Goal: Transaction & Acquisition: Book appointment/travel/reservation

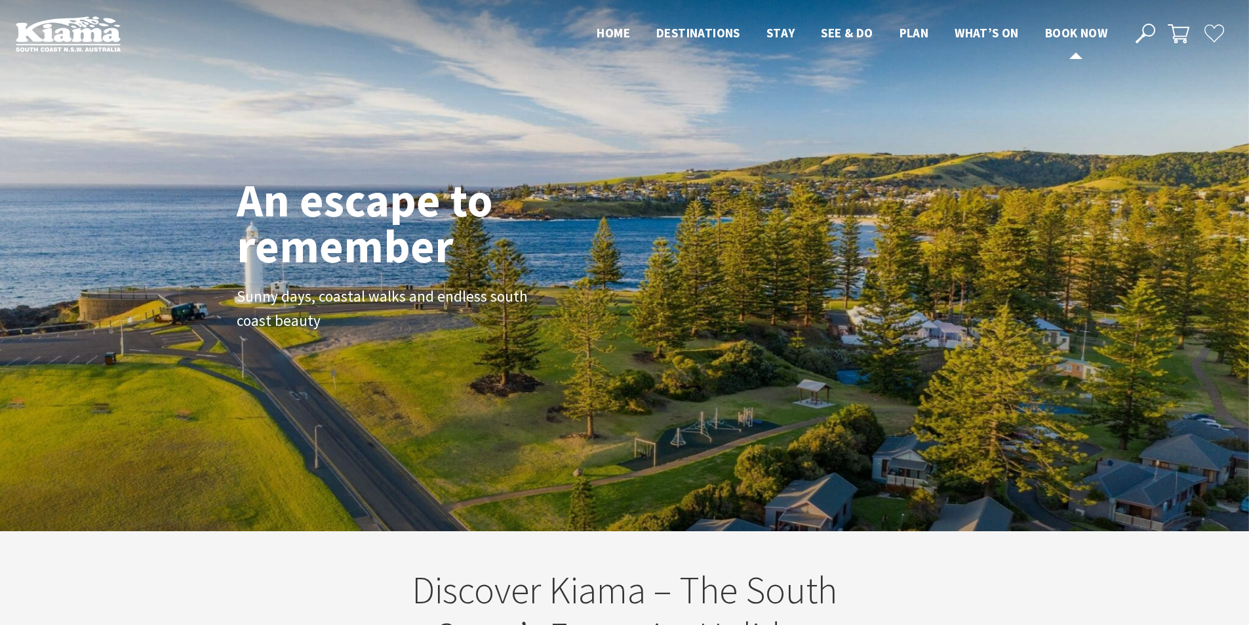
scroll to position [238, 1259]
click at [1057, 31] on span "Book now" at bounding box center [1076, 33] width 62 height 16
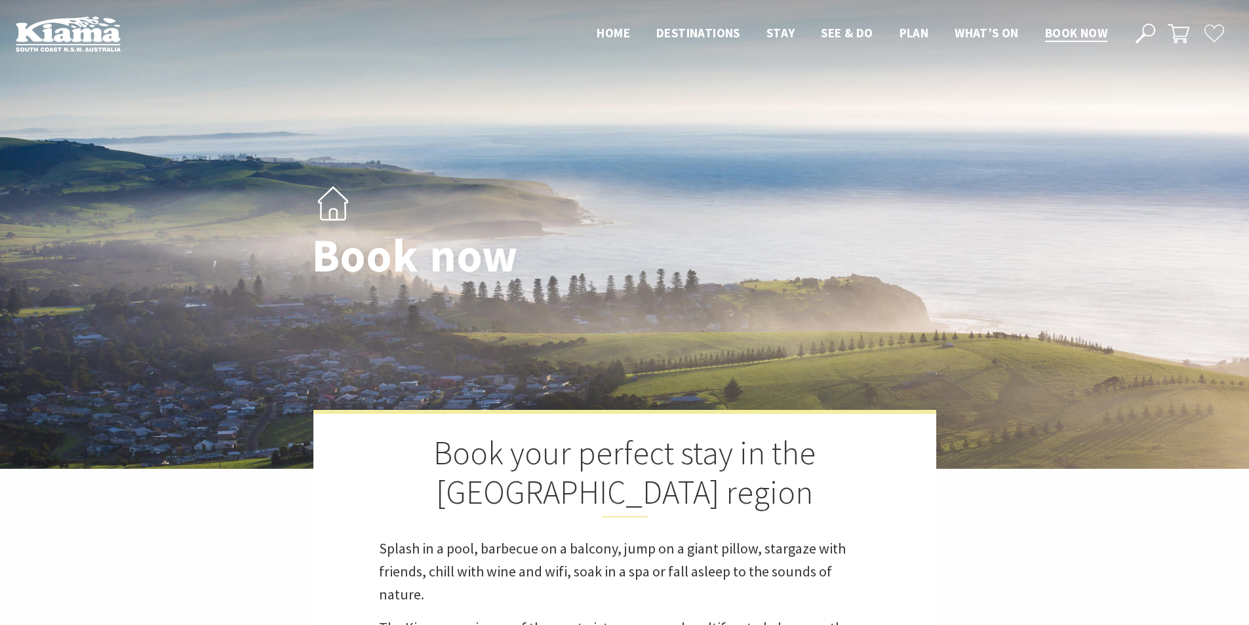
select select "3"
select select "2"
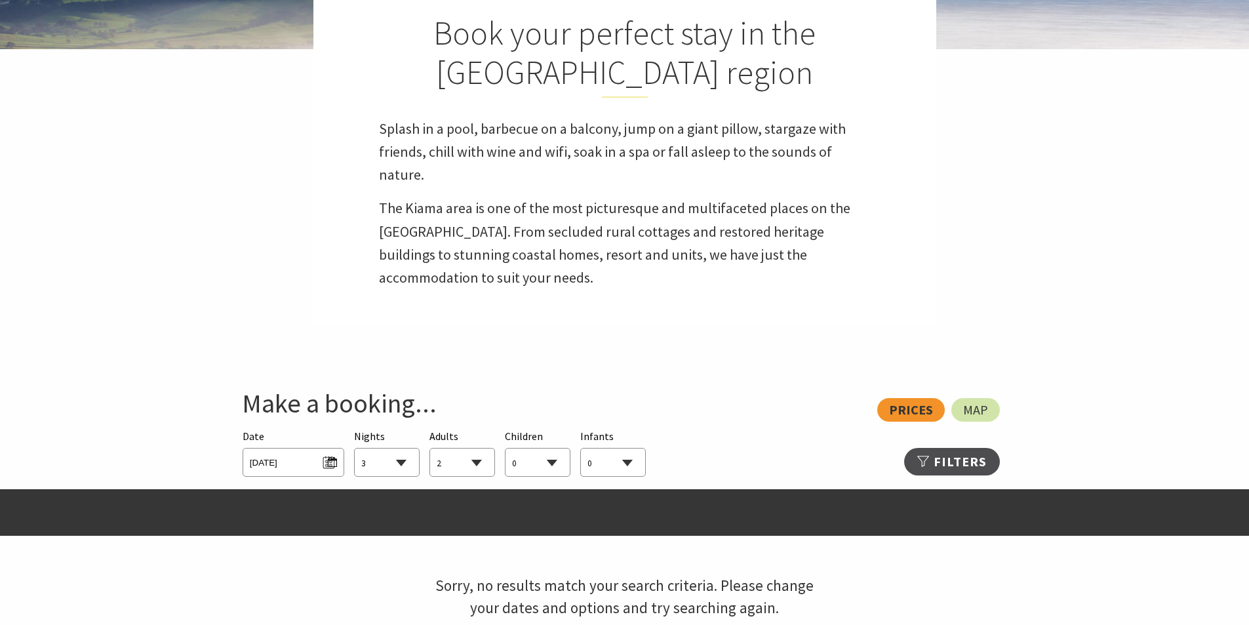
scroll to position [459, 0]
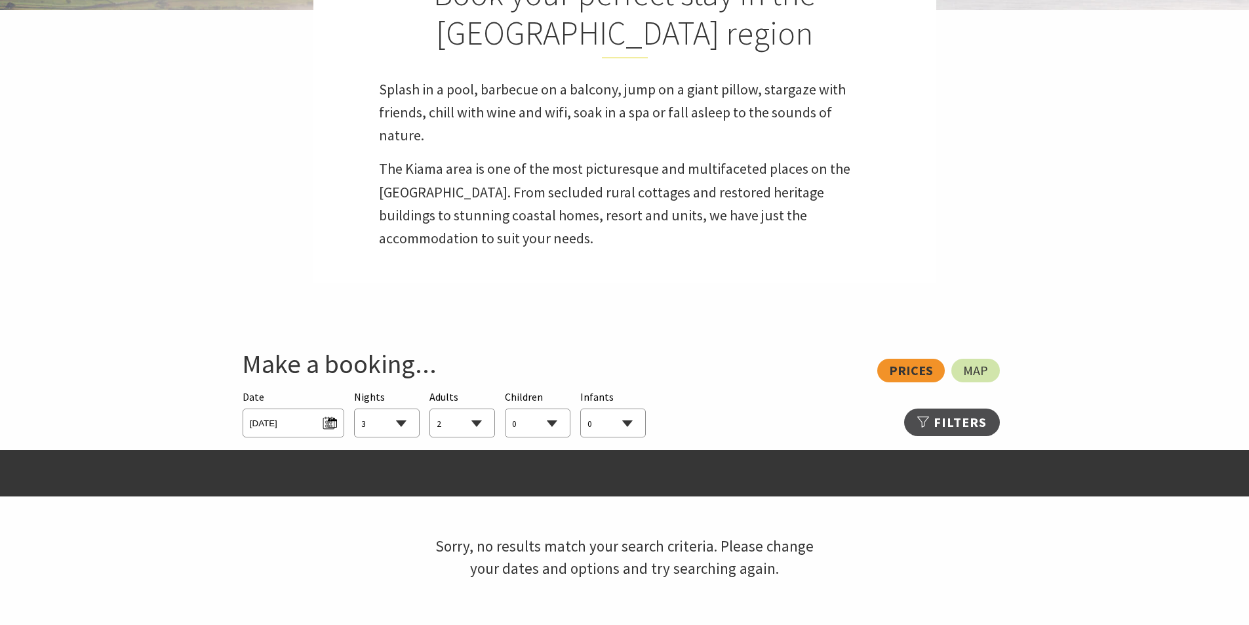
click at [396, 421] on select "1 2 3 4 5 6 7 8 9 10 11 12 13 14 15 16 17 18 19 20 21 22 23 24 25 26 27 28 29 30" at bounding box center [387, 423] width 64 height 29
select select "4"
click at [355, 409] on select "1 2 3 4 5 6 7 8 9 10 11 12 13 14 15 16 17 18 19 20 21 22 23 24 25 26 27 28 29 30" at bounding box center [387, 423] width 64 height 29
click at [453, 414] on select "0 1 2 3 4 5 6 7 8 9 10 11 12 13 14 15 16 17 18 19 20 21 22 23 24 25 26 27 28 29…" at bounding box center [462, 423] width 64 height 29
select select "6"
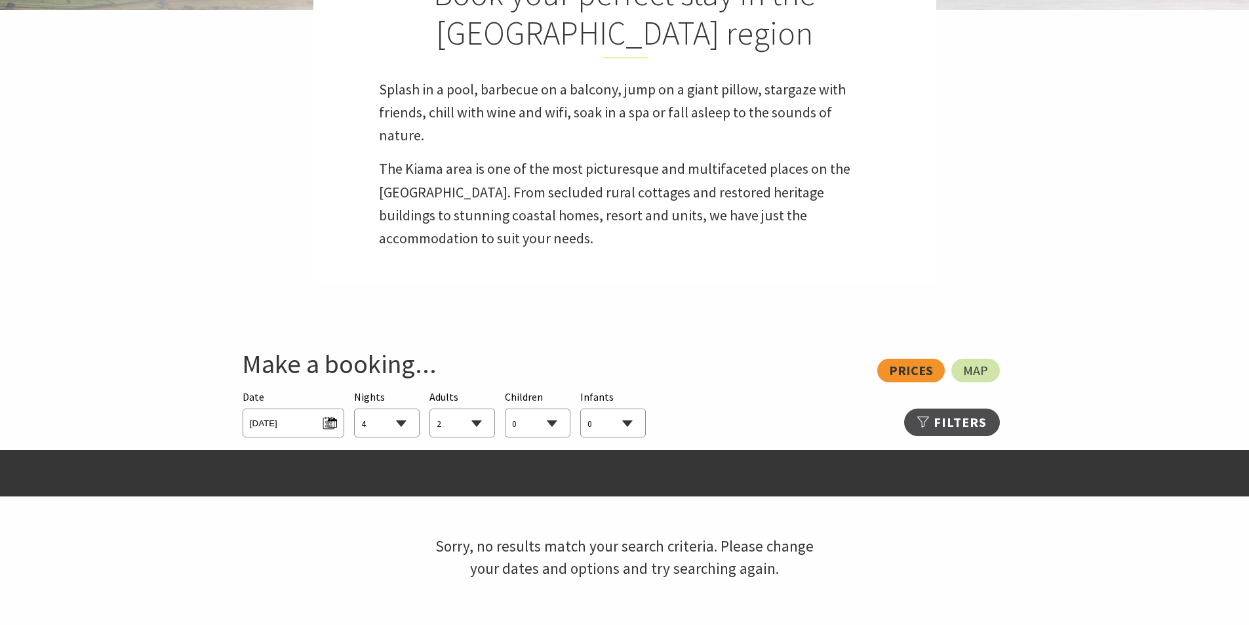
click at [430, 409] on select "0 1 2 3 4 5 6 7 8 9 10 11 12 13 14 15 16 17 18 19 20 21 22 23 24 25 26 27 28 29…" at bounding box center [462, 423] width 64 height 29
click at [373, 422] on select "1 2 3 4 5 6 7 8 9 10 11 12 13 14 15 16 17 18 19 20 21 22 23 24 25 26 27 28 29 30" at bounding box center [387, 423] width 64 height 29
click at [355, 409] on select "1 2 3 4 5 6 7 8 9 10 11 12 13 14 15 16 17 18 19 20 21 22 23 24 25 26 27 28 29 30" at bounding box center [387, 423] width 64 height 29
drag, startPoint x: 393, startPoint y: 426, endPoint x: 393, endPoint y: 413, distance: 13.1
click at [393, 426] on select "1 2 3 4 5 6 7 8 9 10 11 12 13 14 15 16 17 18 19 20 21 22 23 24 25 26 27 28 29 30" at bounding box center [387, 423] width 64 height 29
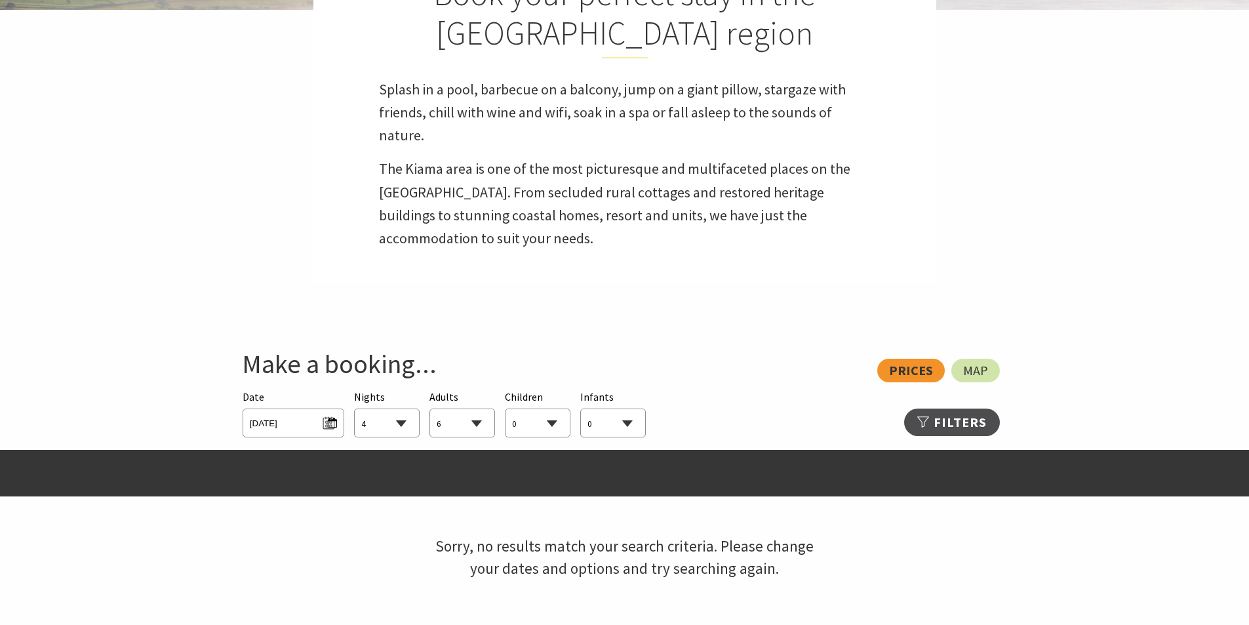
select select "3"
click at [355, 409] on select "1 2 3 4 5 6 7 8 9 10 11 12 13 14 15 16 17 18 19 20 21 22 23 24 25 26 27 28 29 30" at bounding box center [387, 423] width 64 height 29
click at [311, 424] on span "[DATE]" at bounding box center [293, 422] width 87 height 18
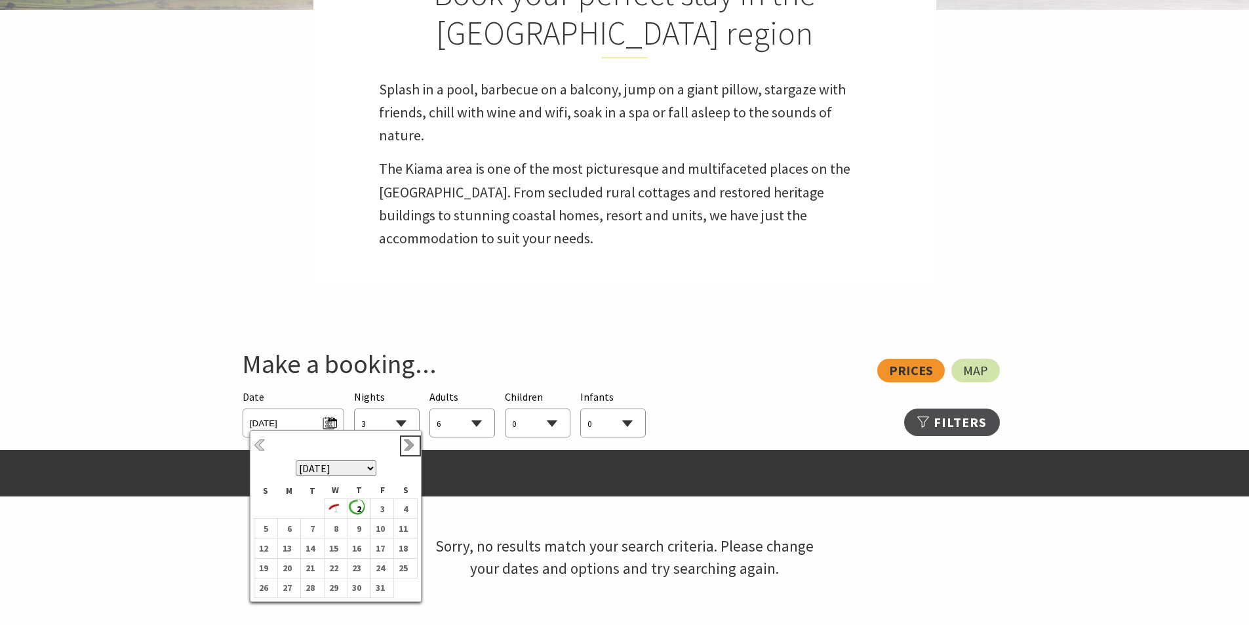
click at [406, 449] on link "Next" at bounding box center [410, 446] width 14 height 14
click at [310, 586] on b "30" at bounding box center [309, 587] width 17 height 17
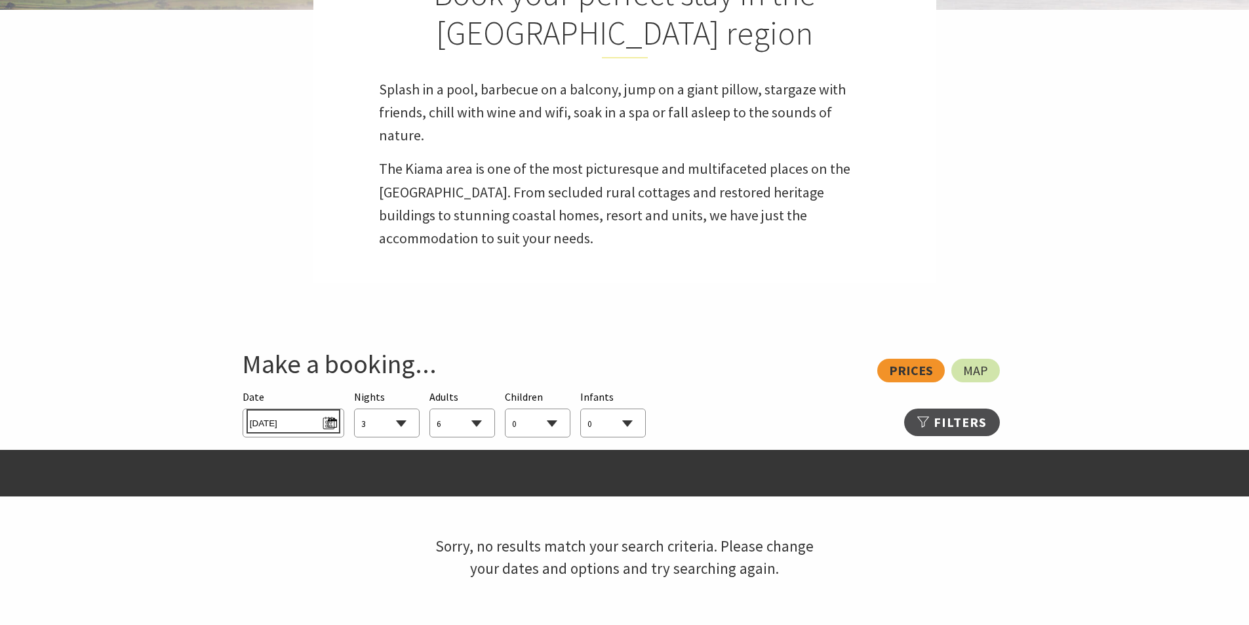
click at [300, 415] on span "[DATE]" at bounding box center [293, 422] width 87 height 18
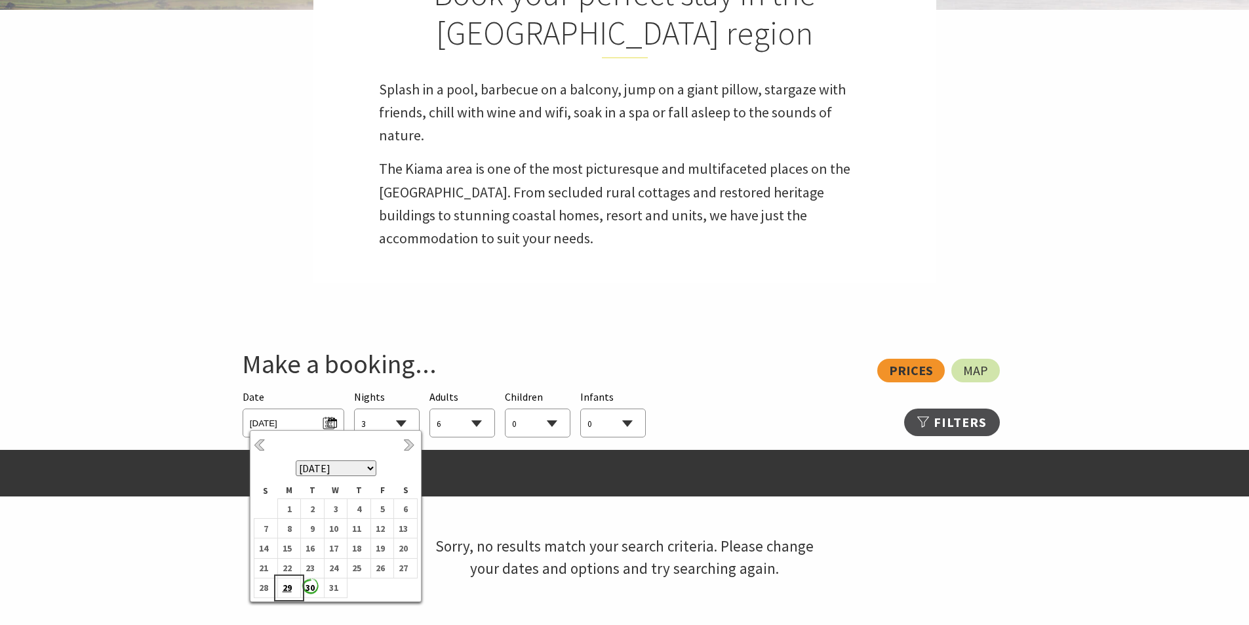
click at [290, 590] on b "29" at bounding box center [286, 587] width 17 height 17
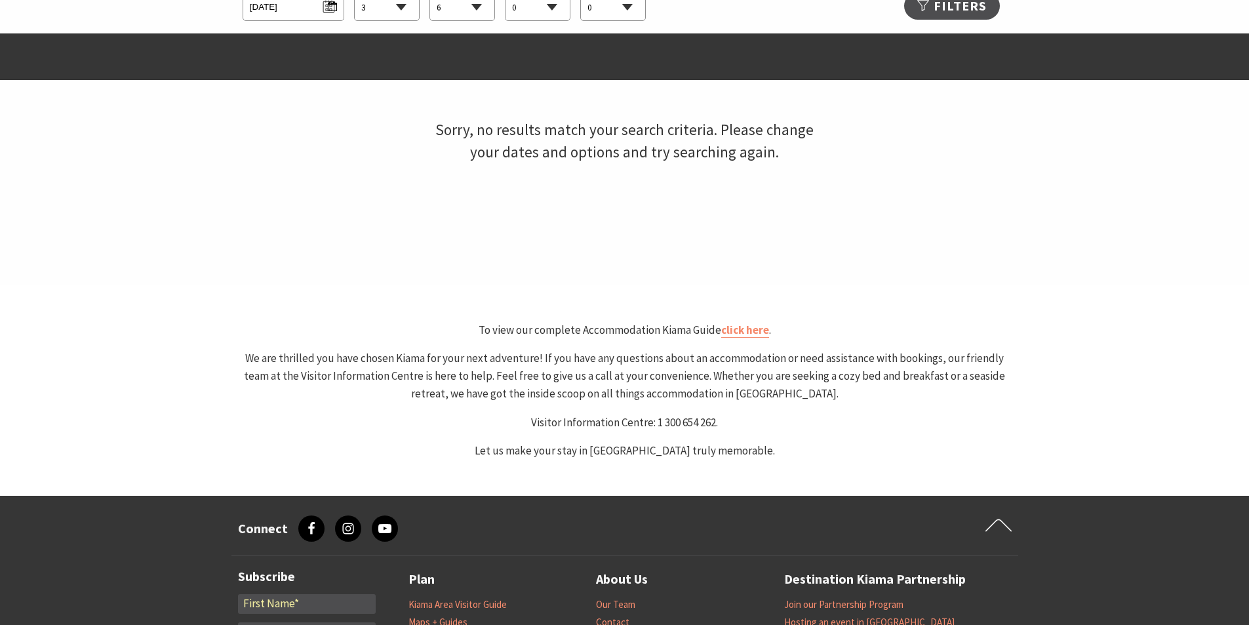
scroll to position [918, 0]
